Goal: Browse casually: Explore the website without a specific task or goal

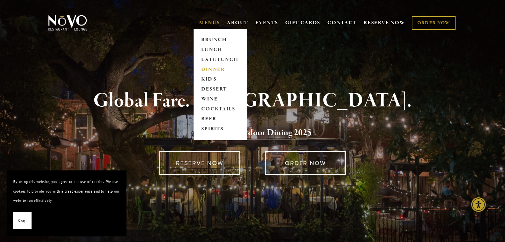
click at [218, 71] on link "DINNER" at bounding box center [220, 70] width 42 height 10
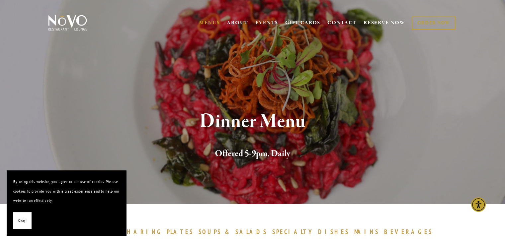
click at [26, 218] on span "Okay!" at bounding box center [22, 221] width 8 height 10
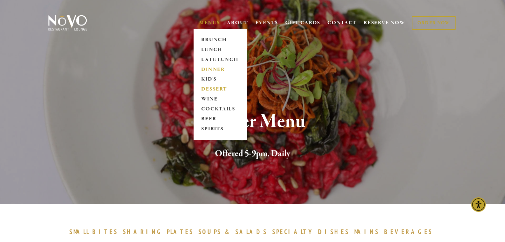
click at [216, 88] on link "DESSERT" at bounding box center [220, 90] width 42 height 10
